Goal: Transaction & Acquisition: Purchase product/service

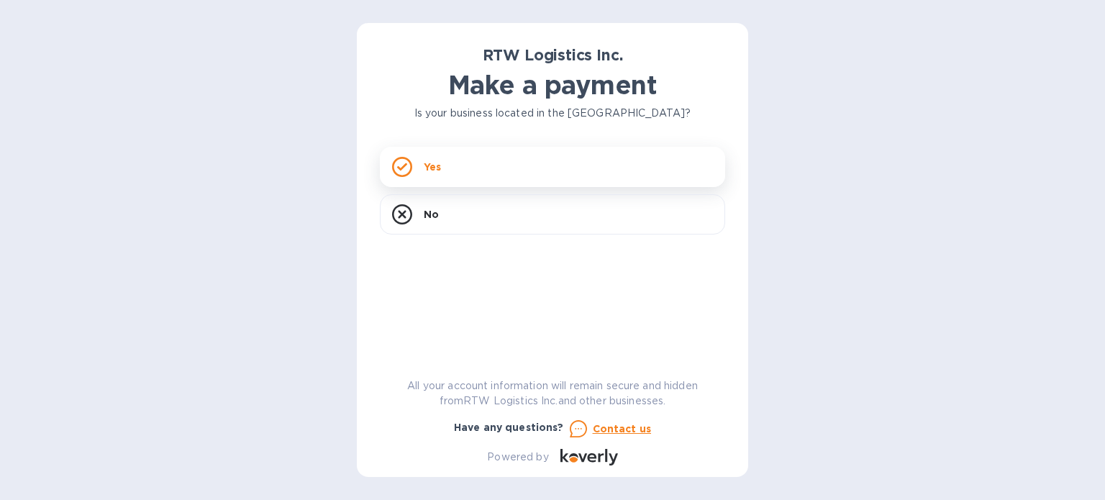
click at [468, 181] on div "Yes" at bounding box center [552, 167] width 345 height 40
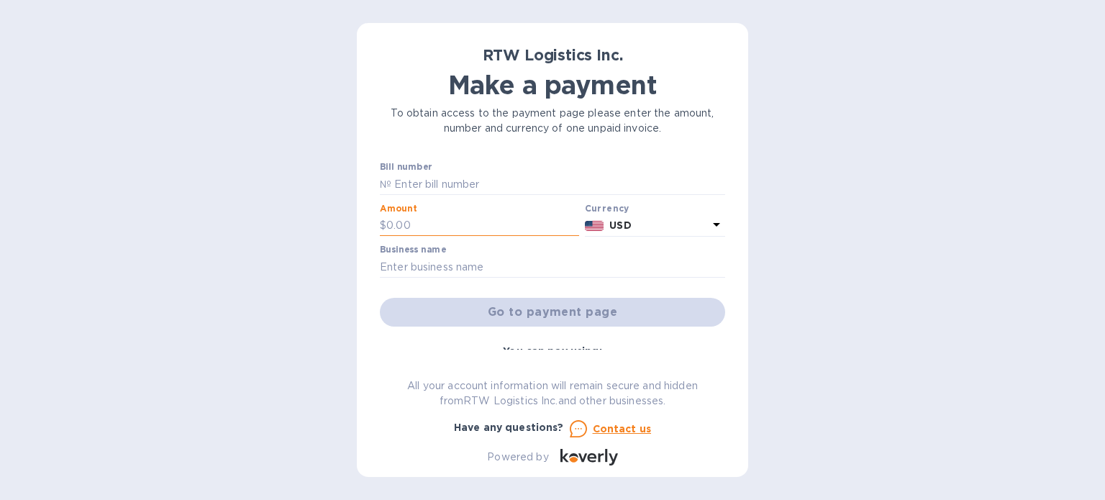
click at [482, 224] on input "text" at bounding box center [482, 226] width 193 height 22
paste input "21,630.69"
type input "21,630.69"
click at [470, 181] on input "text" at bounding box center [558, 184] width 334 height 22
type input "RTW Payment 50"
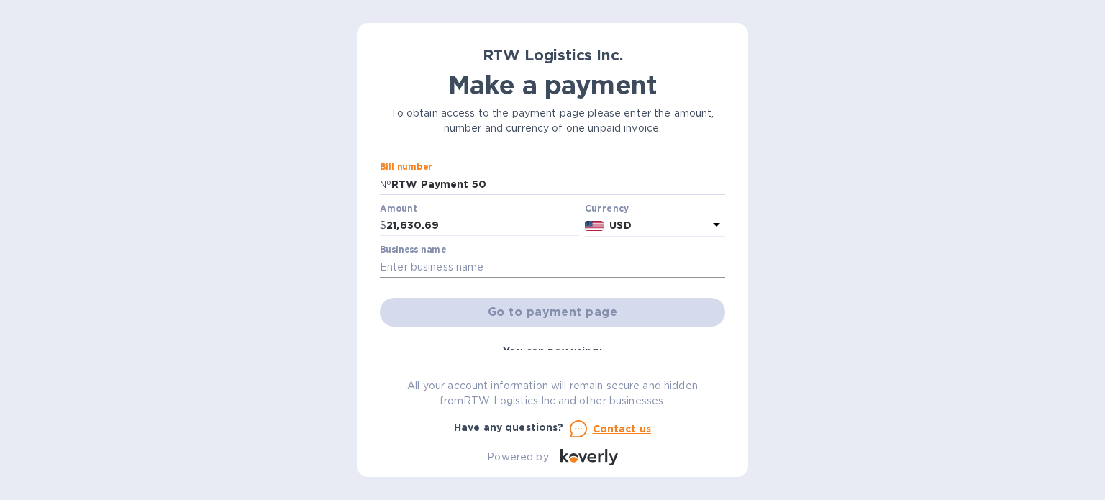
click at [515, 260] on input "text" at bounding box center [552, 267] width 345 height 22
type input "Remmy INC"
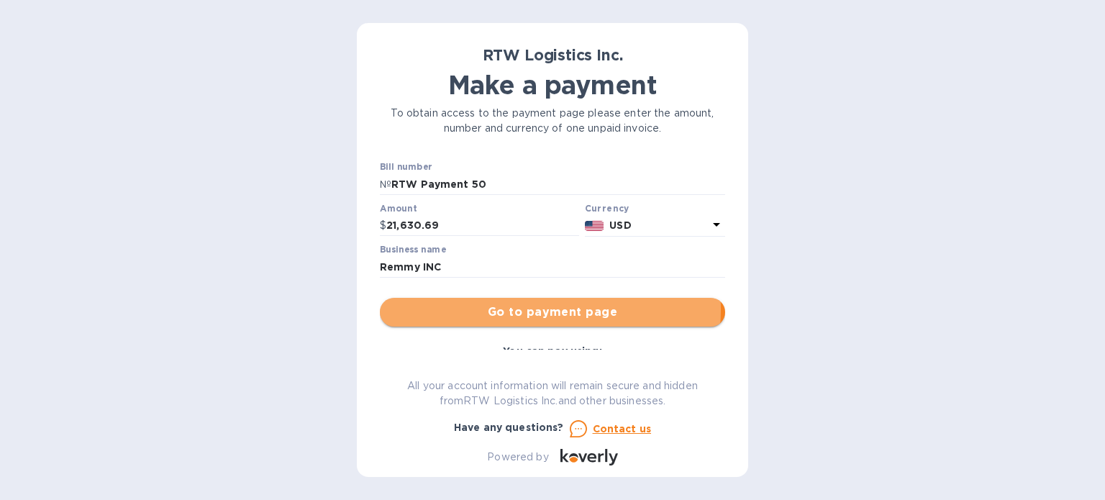
click at [517, 309] on span "Go to payment page" at bounding box center [552, 312] width 322 height 17
